Goal: Find specific page/section

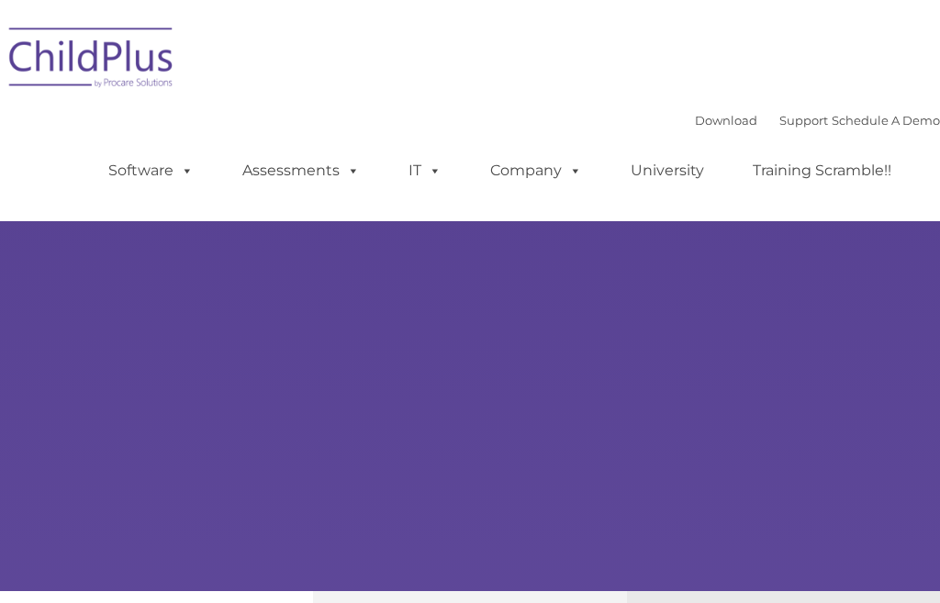
type input ""
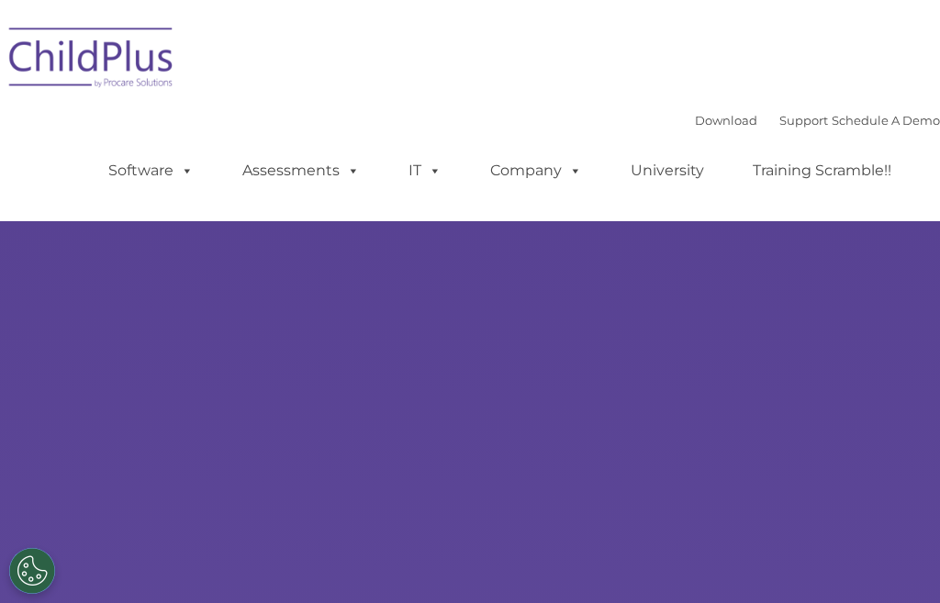
select select "MEDIUM"
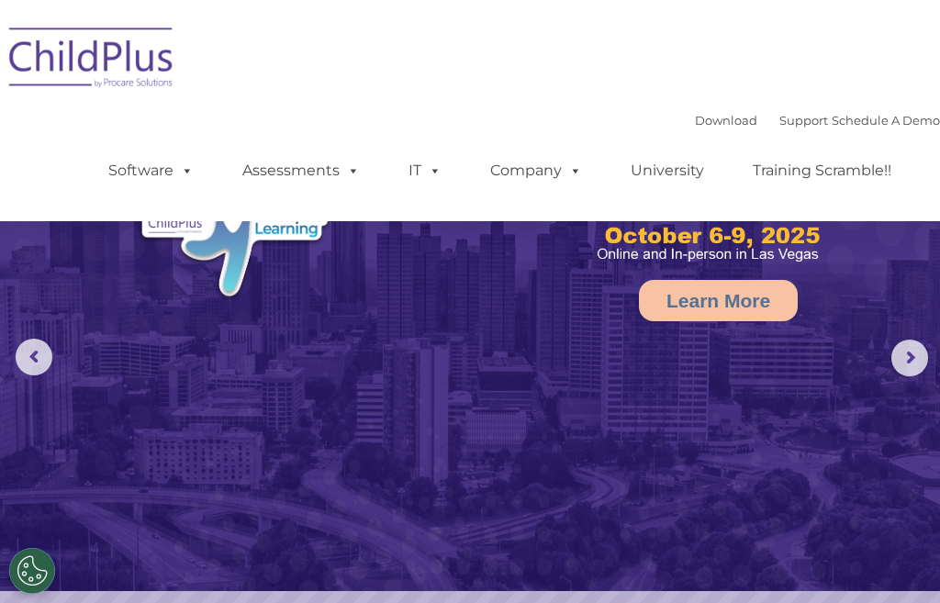
click at [105, 50] on img at bounding box center [91, 61] width 183 height 92
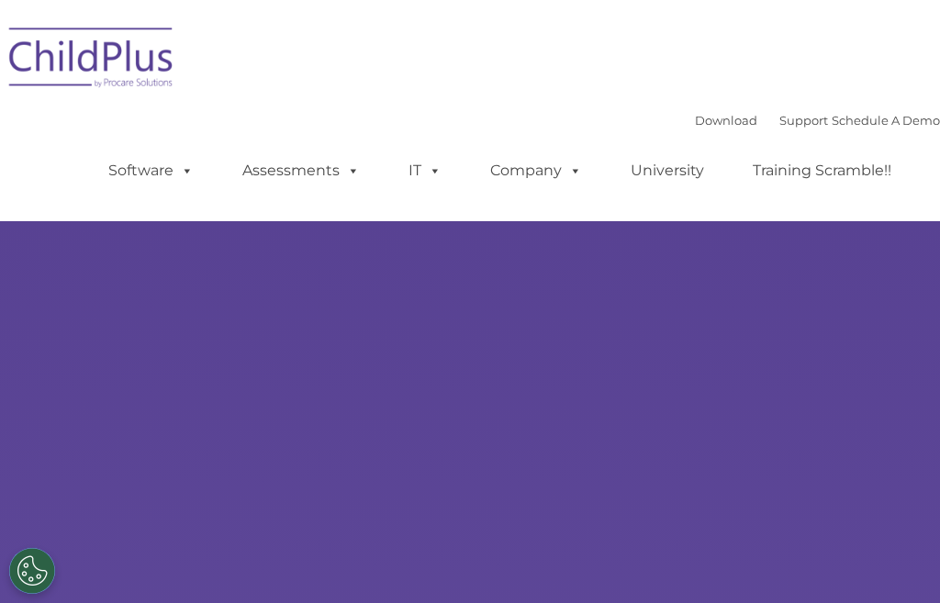
type input ""
select select "MEDIUM"
